Goal: Transaction & Acquisition: Book appointment/travel/reservation

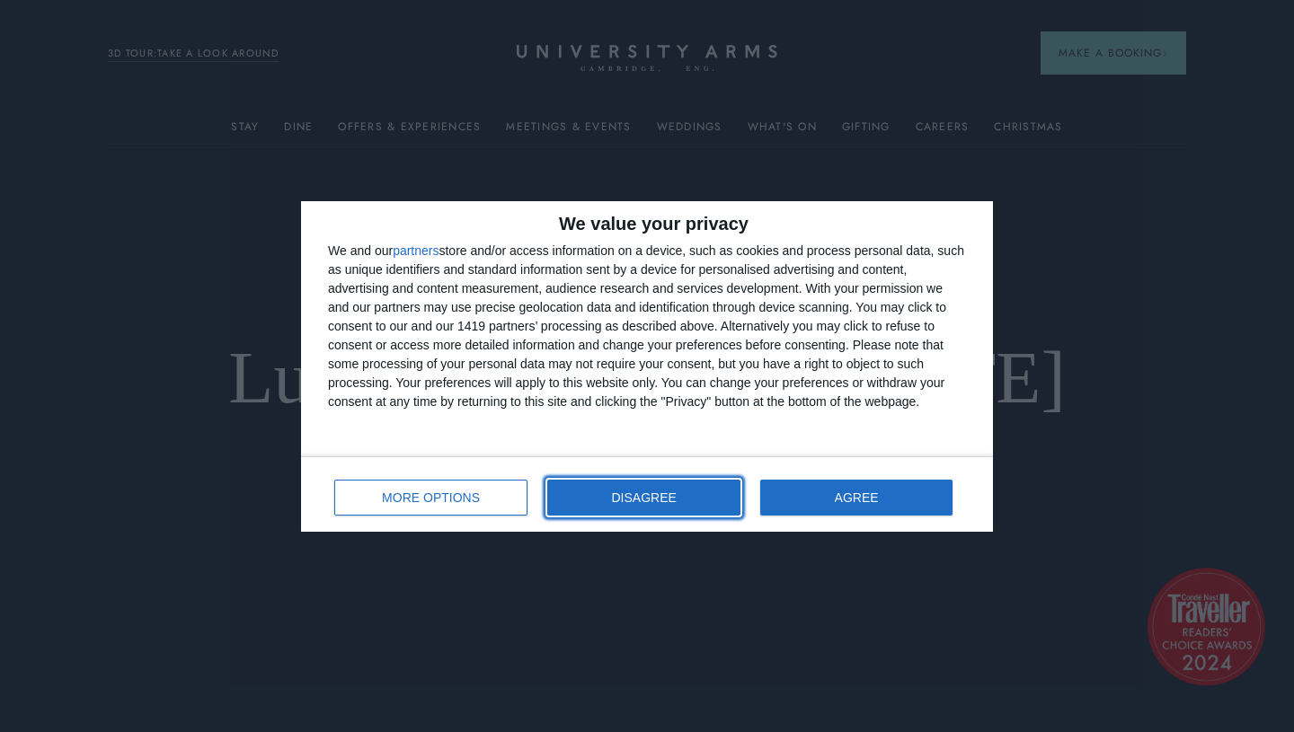
click at [632, 507] on button "DISAGREE" at bounding box center [643, 498] width 193 height 36
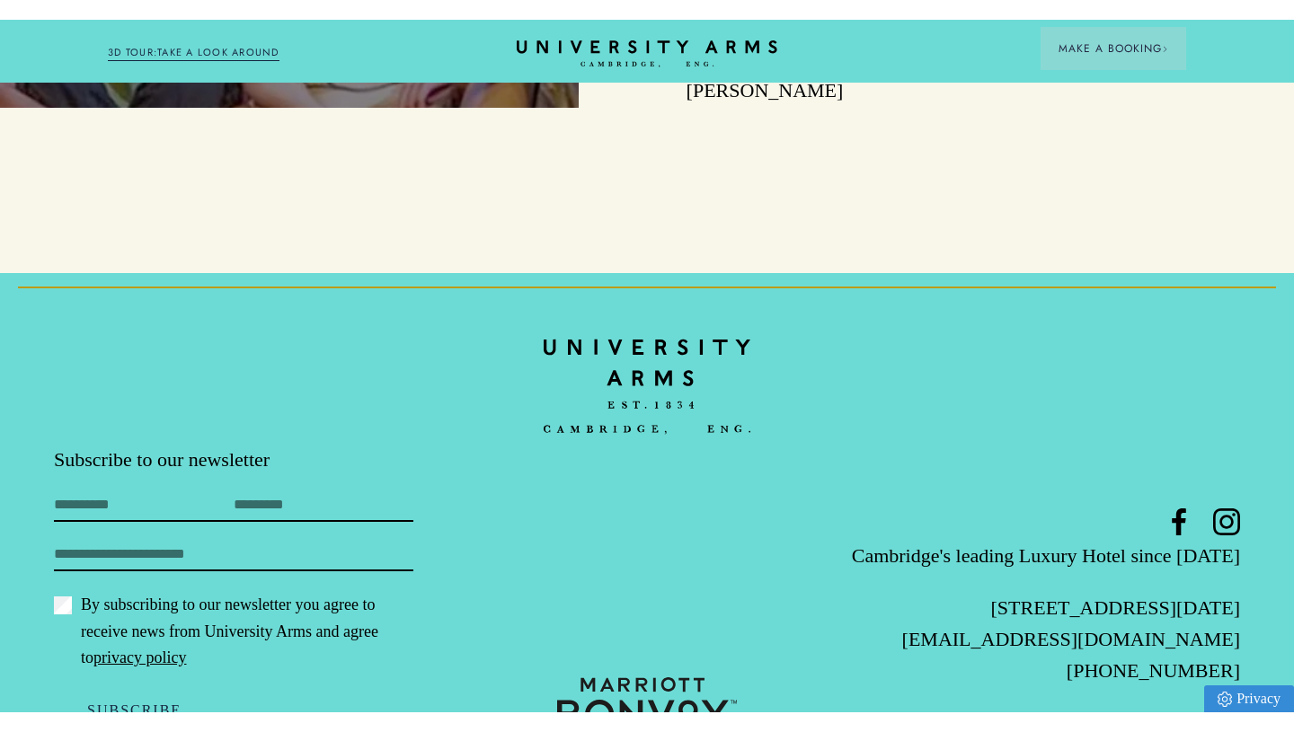
scroll to position [5376, 0]
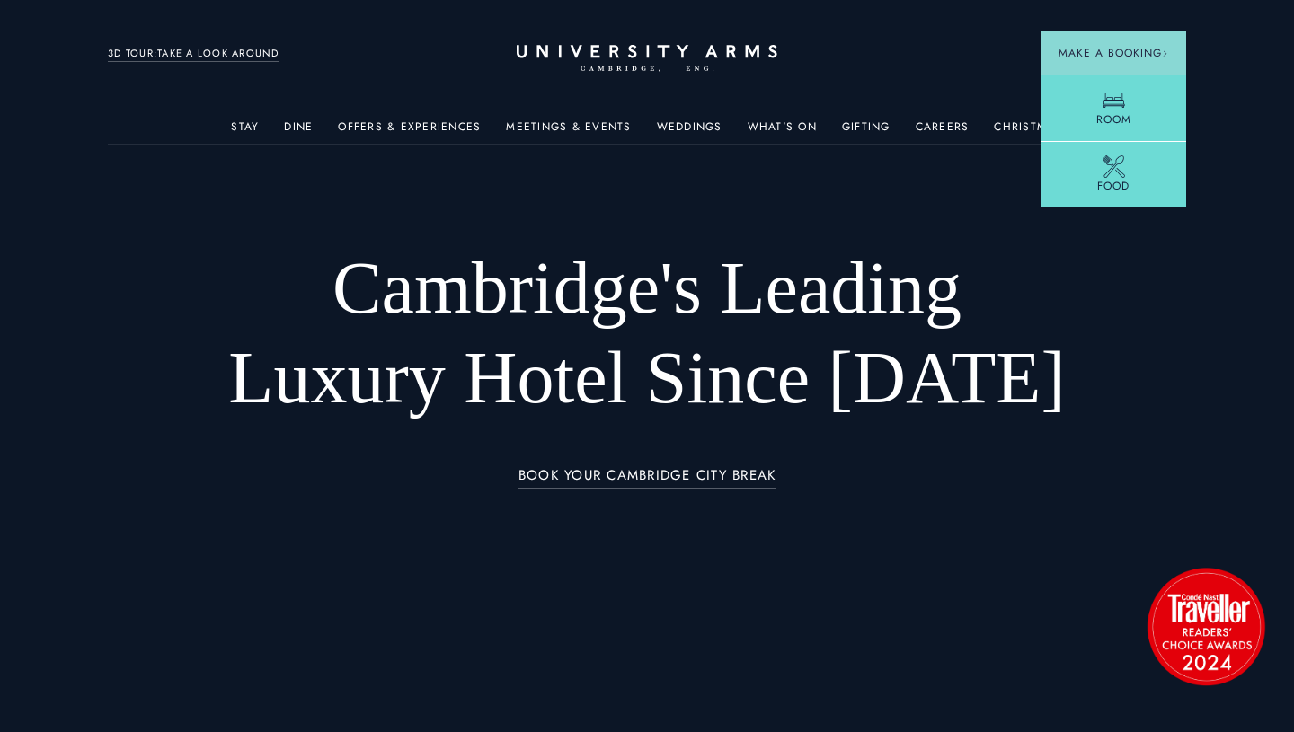
click at [1073, 46] on span "Make a Booking" at bounding box center [1113, 53] width 110 height 16
click at [1111, 48] on span "Make a Booking" at bounding box center [1113, 53] width 110 height 16
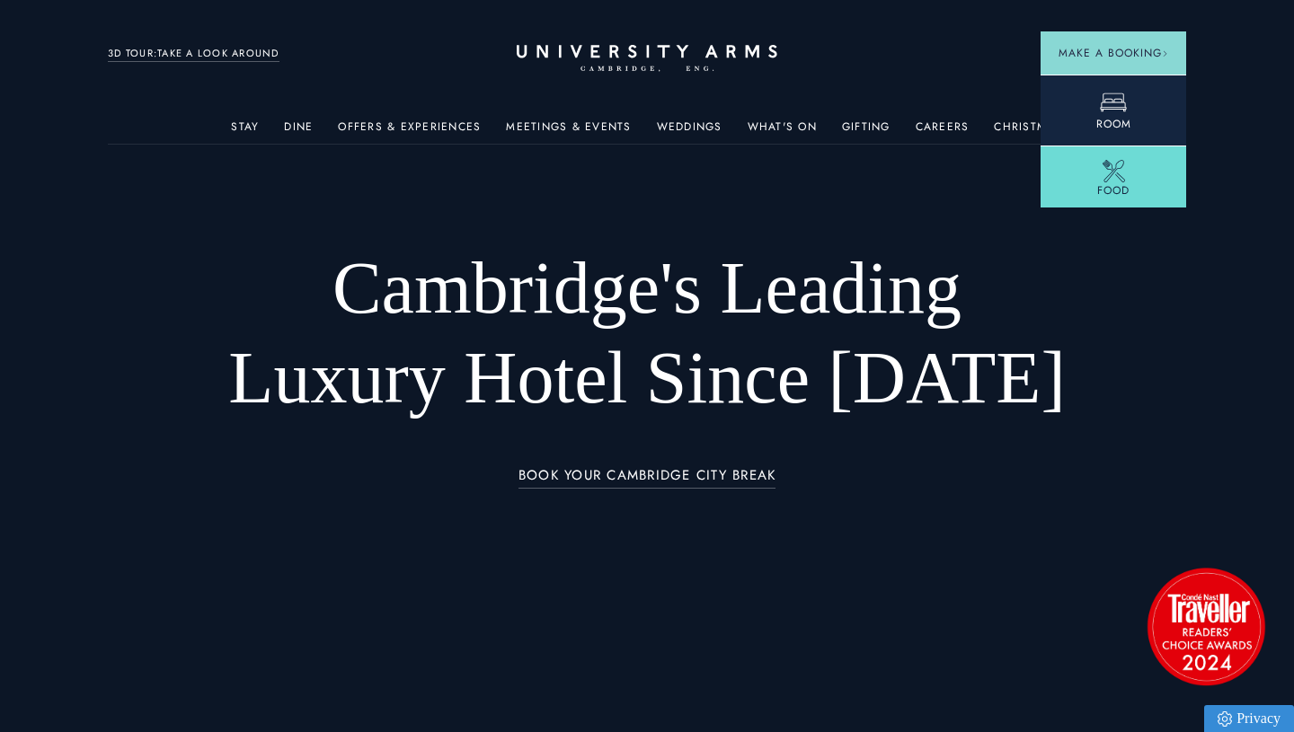
click at [1113, 98] on icon at bounding box center [1113, 102] width 27 height 27
